Goal: Register for event/course

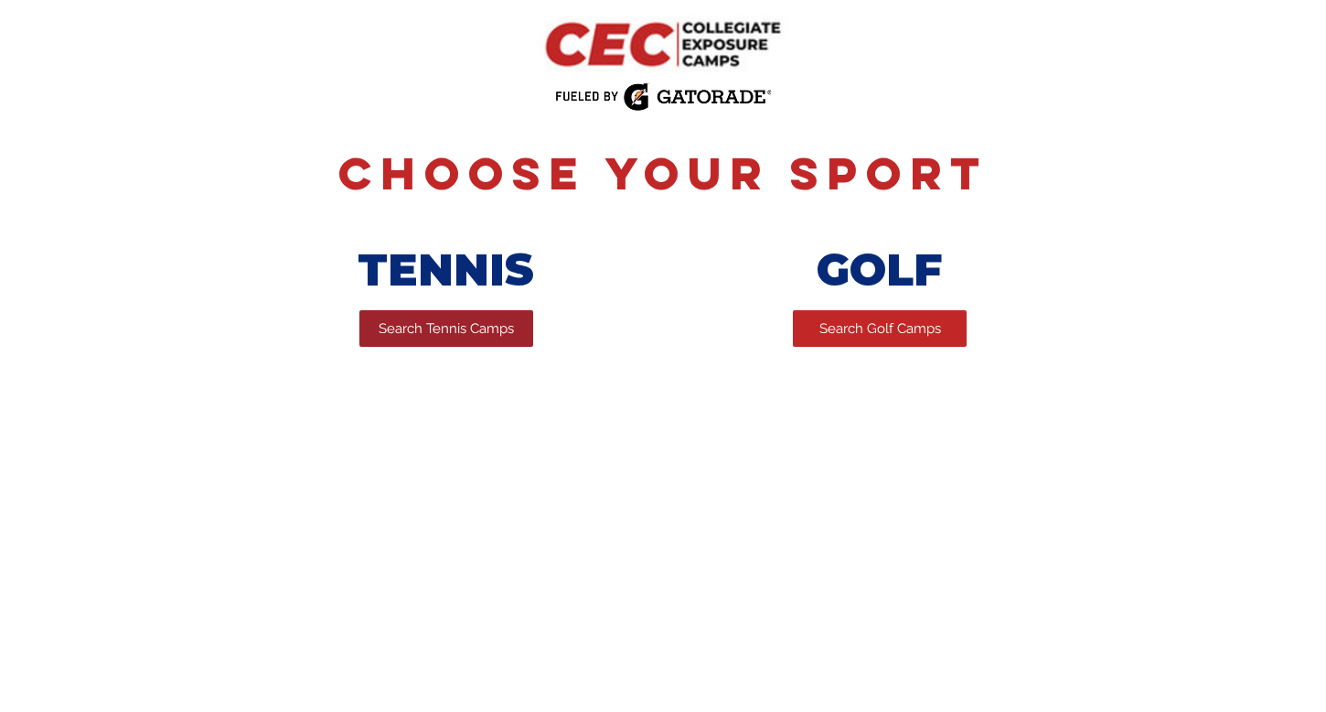
click at [442, 338] on span "Search Tennis Camps" at bounding box center [446, 328] width 135 height 19
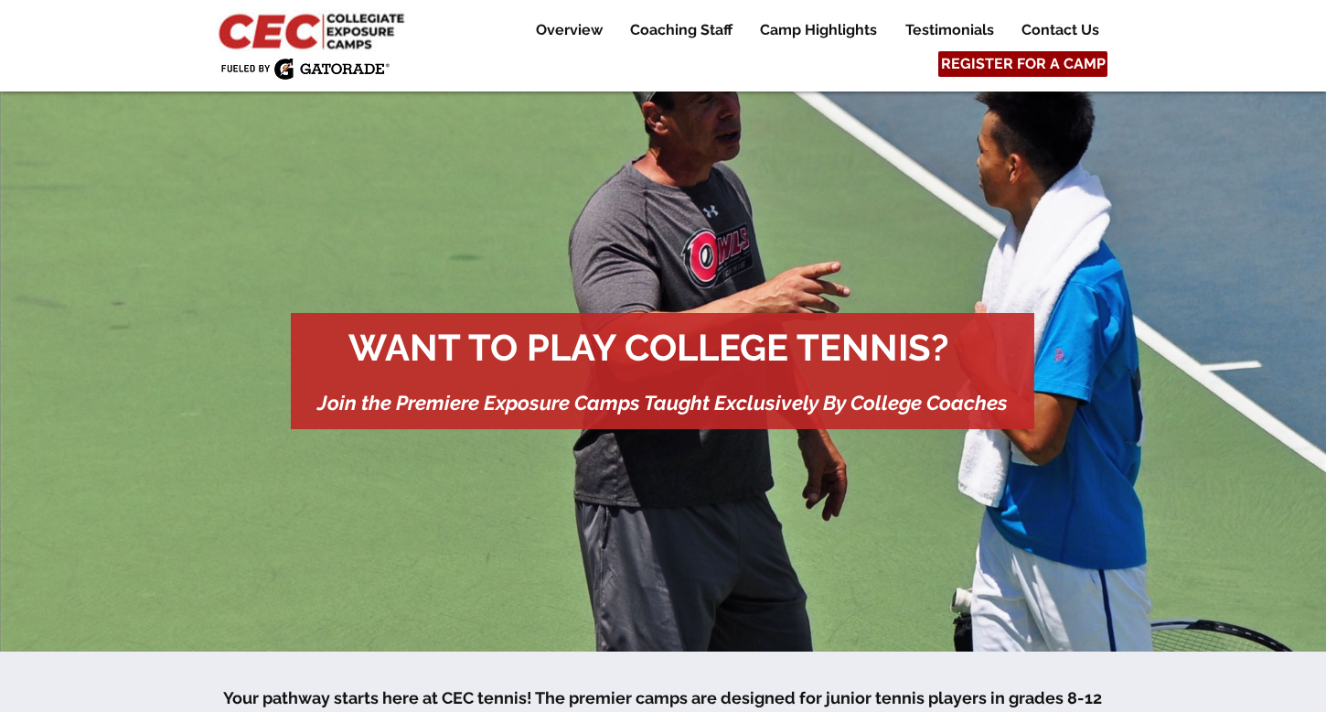
click at [1012, 59] on span "REGISTER FOR A CAMP" at bounding box center [1023, 64] width 165 height 20
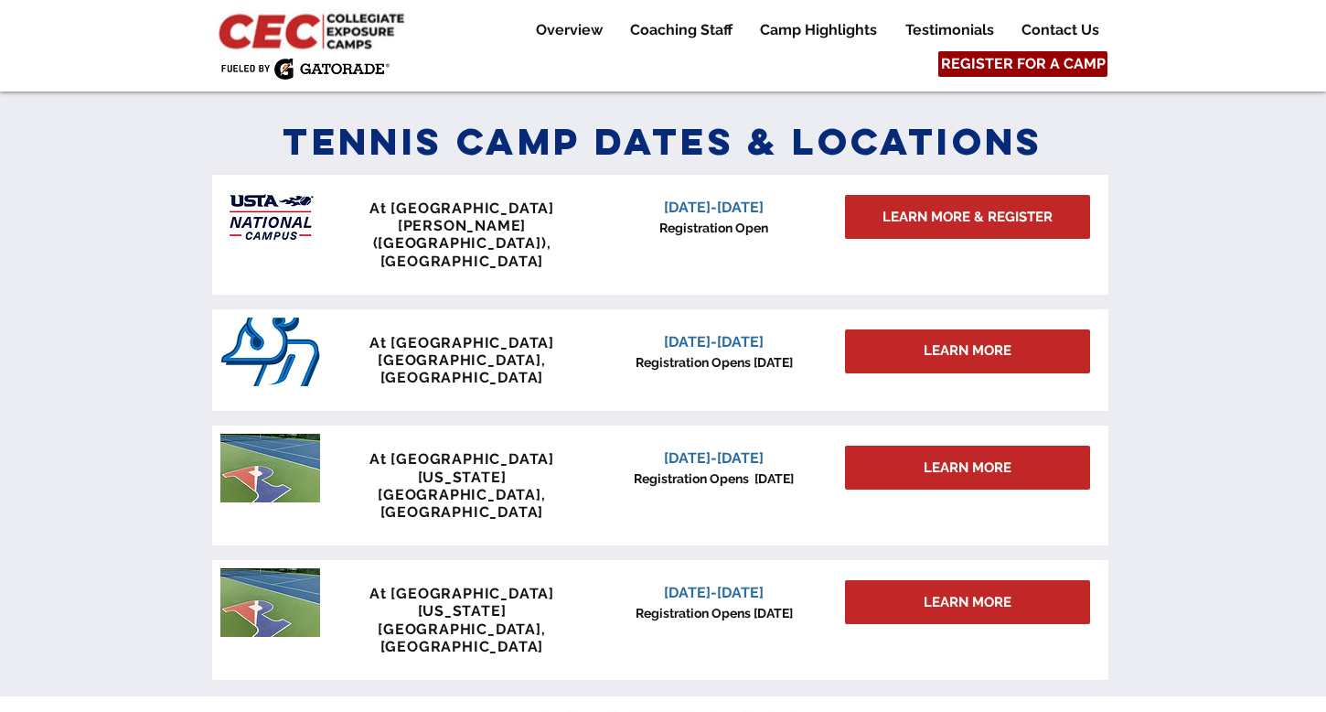
scroll to position [801, 0]
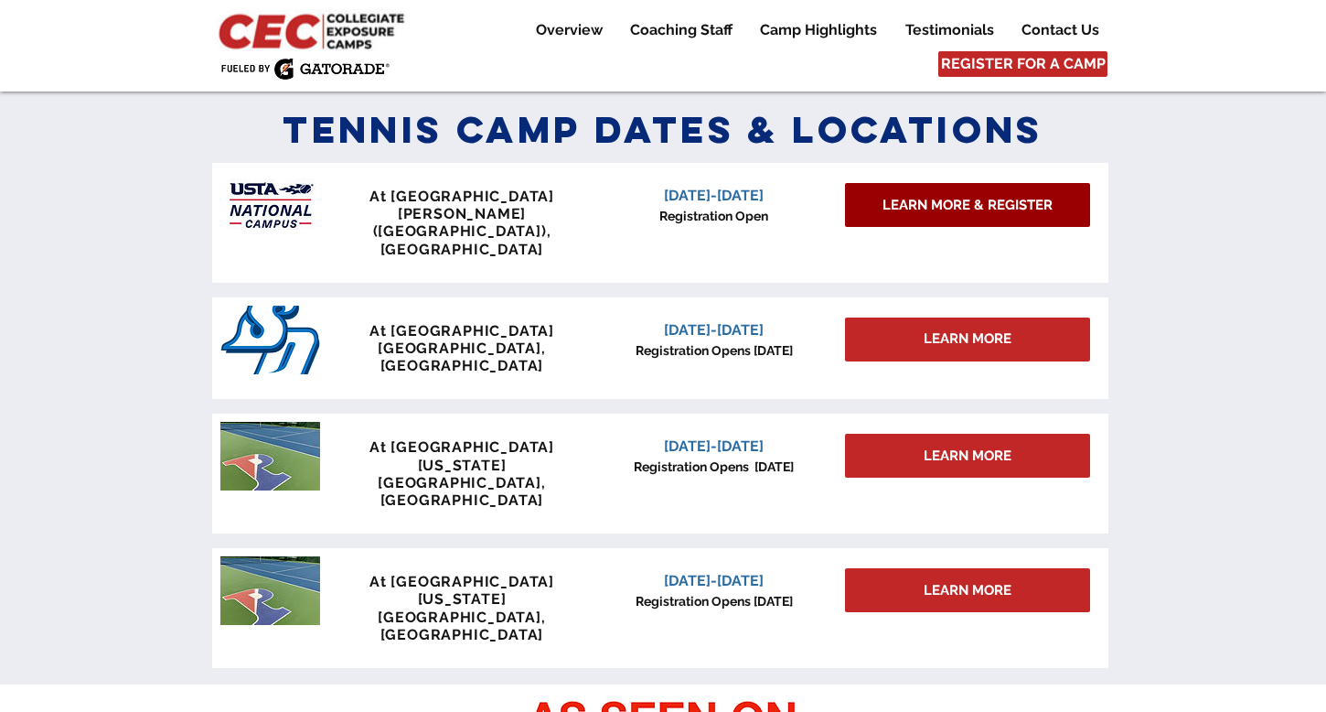
click at [972, 196] on link "LEARN MORE & REGISTER" at bounding box center [967, 205] width 245 height 44
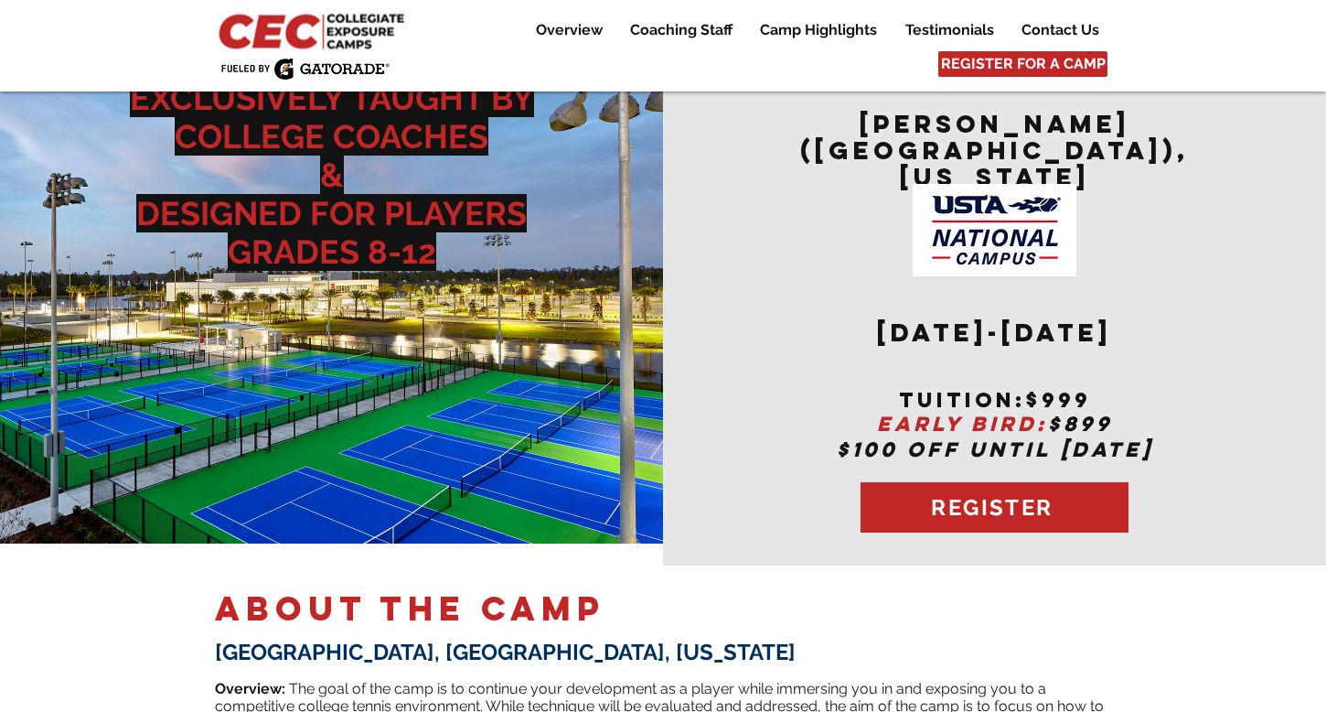
scroll to position [50, 0]
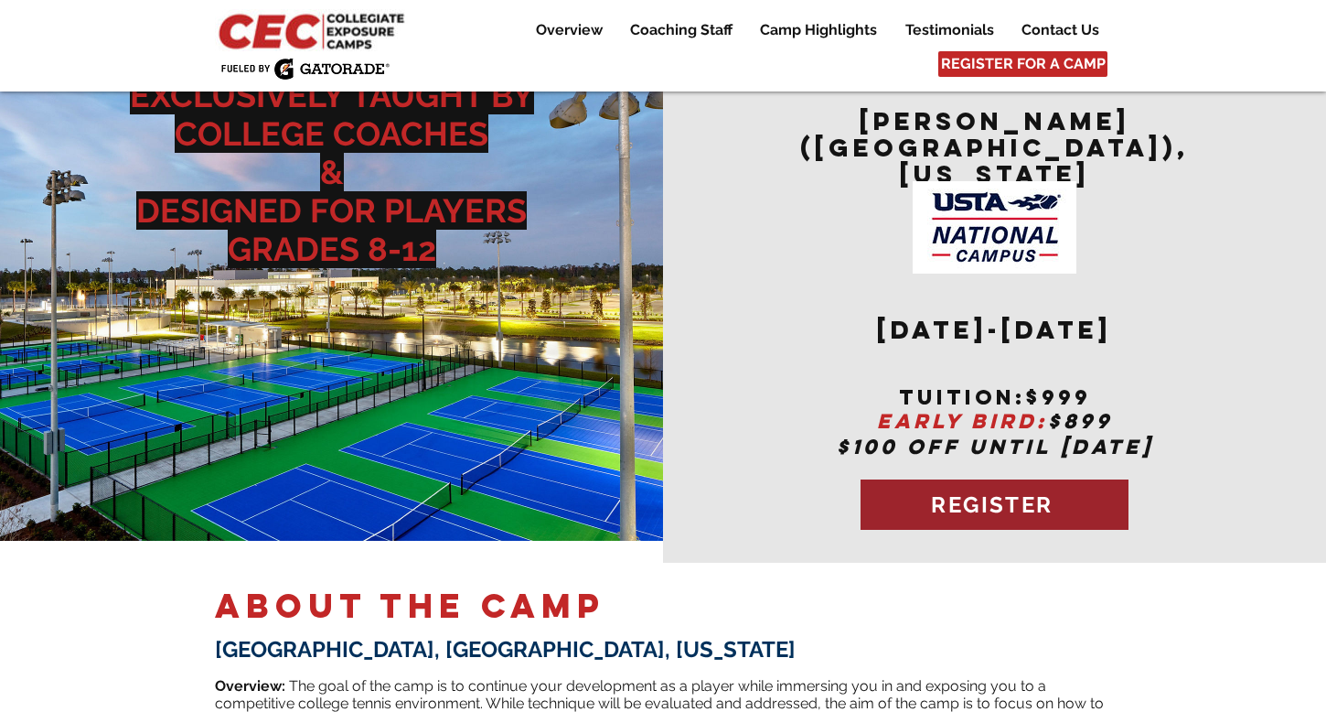
click at [972, 491] on span "REGISTER" at bounding box center [992, 504] width 122 height 27
click at [1002, 491] on span "REGISTER" at bounding box center [992, 504] width 122 height 27
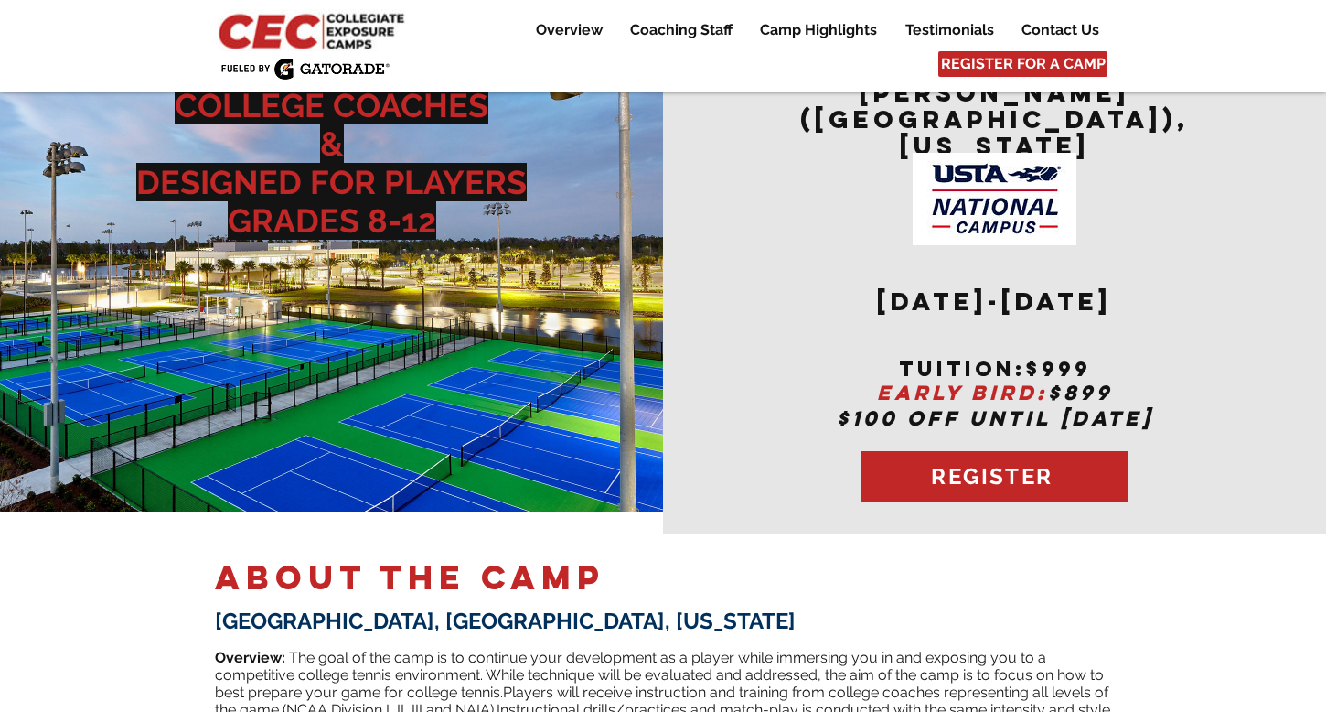
scroll to position [0, 0]
